Goal: Information Seeking & Learning: Learn about a topic

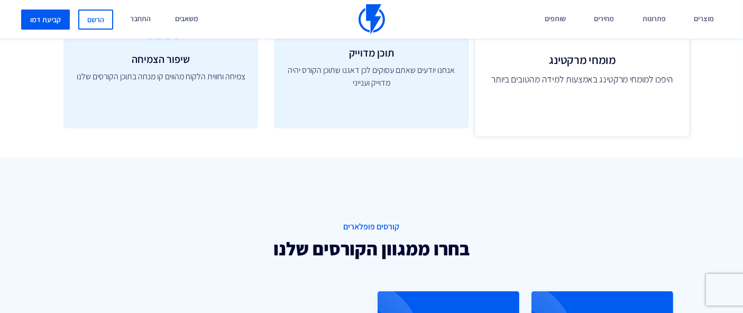
scroll to position [646, 0]
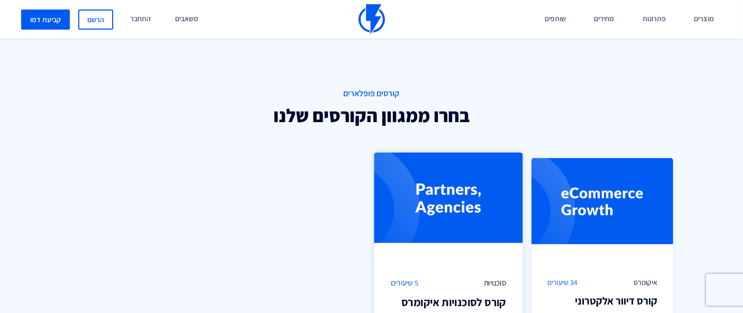
click at [477, 218] on img at bounding box center [448, 207] width 149 height 108
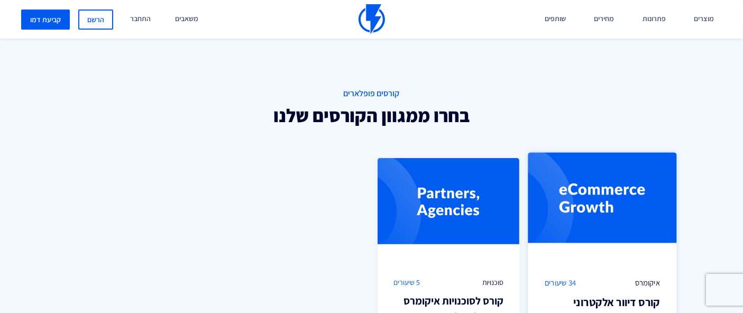
click at [551, 223] on img at bounding box center [602, 207] width 149 height 108
click at [559, 223] on img at bounding box center [602, 207] width 149 height 108
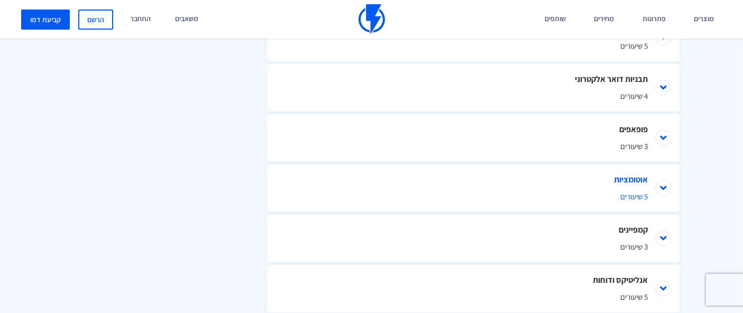
click at [661, 193] on li "אוטומציות 5 שיעורים" at bounding box center [473, 188] width 412 height 48
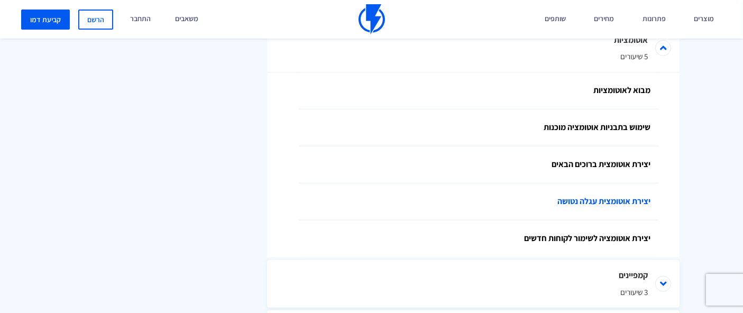
scroll to position [772, 0]
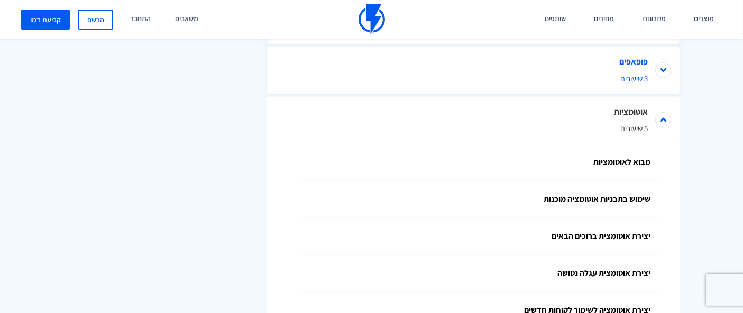
click at [667, 91] on li "פופאפים 3 שיעורים" at bounding box center [473, 71] width 412 height 48
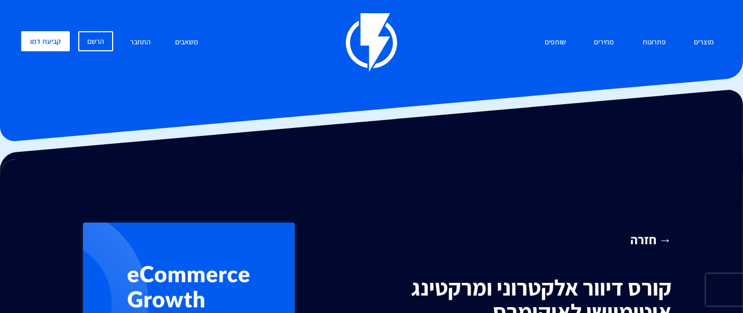
scroll to position [0, 0]
